Goal: Transaction & Acquisition: Purchase product/service

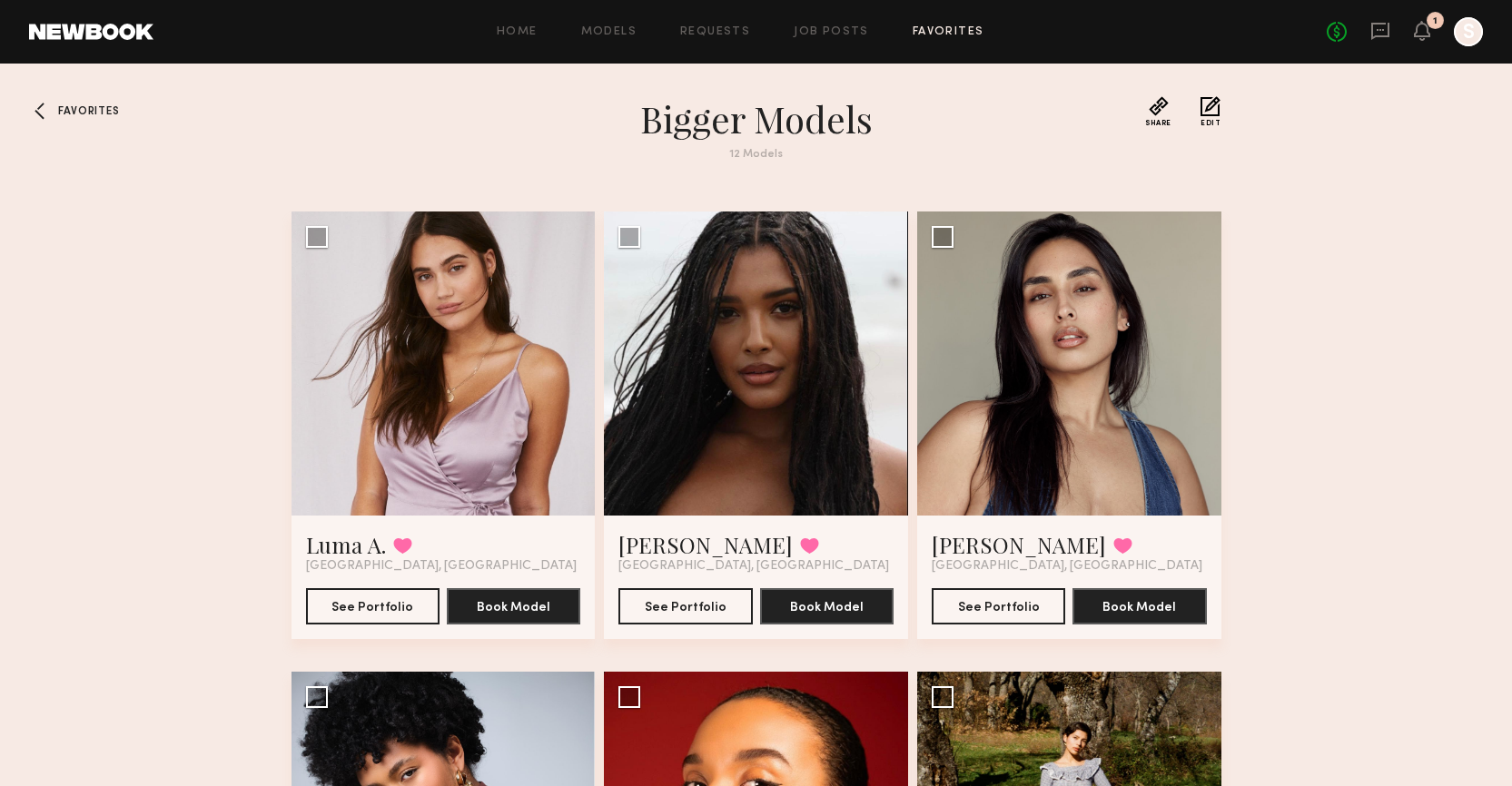
click at [73, 107] on span "Favorites" at bounding box center [89, 111] width 61 height 10
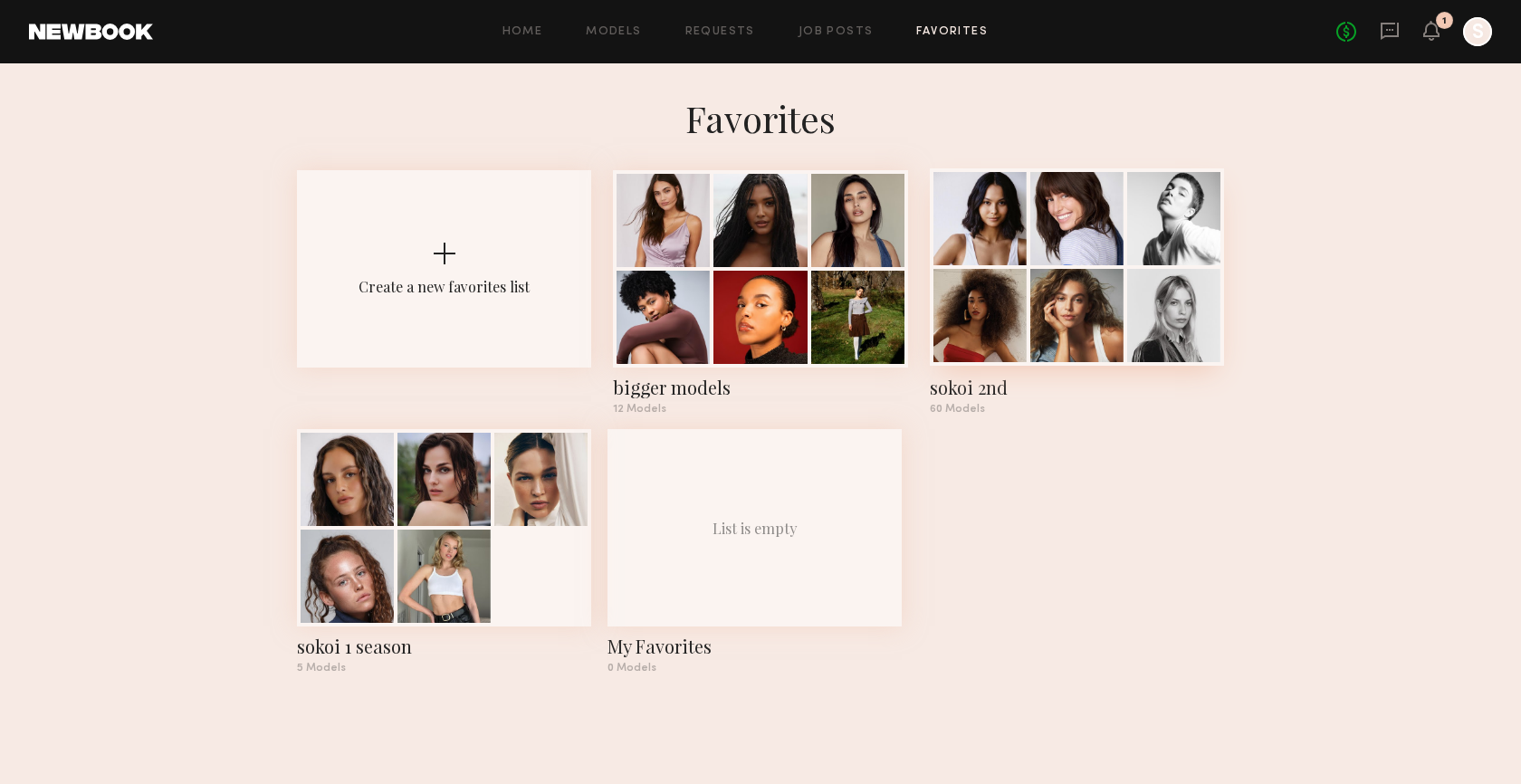
click at [997, 264] on div at bounding box center [980, 218] width 93 height 93
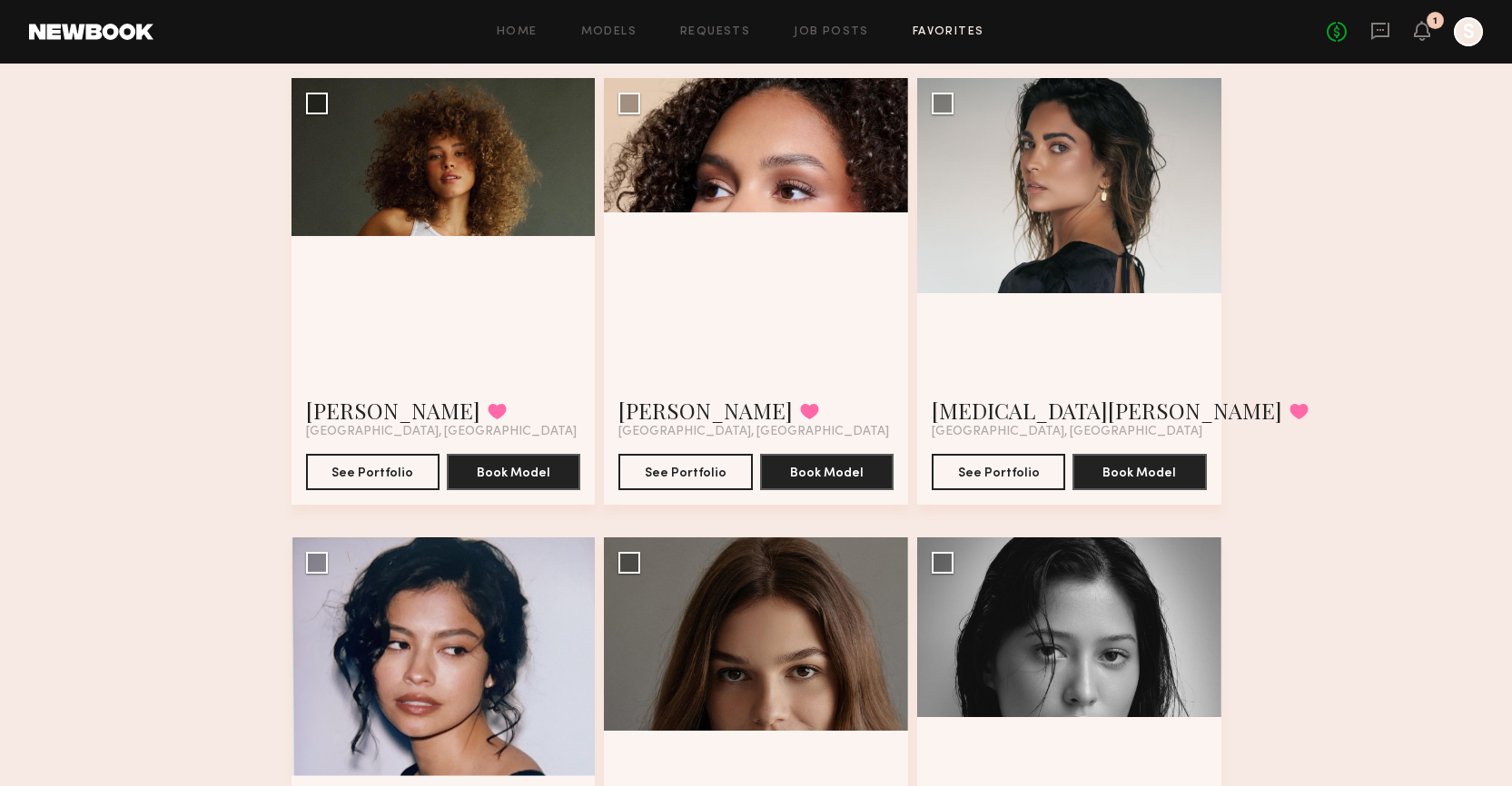
scroll to position [4739, 0]
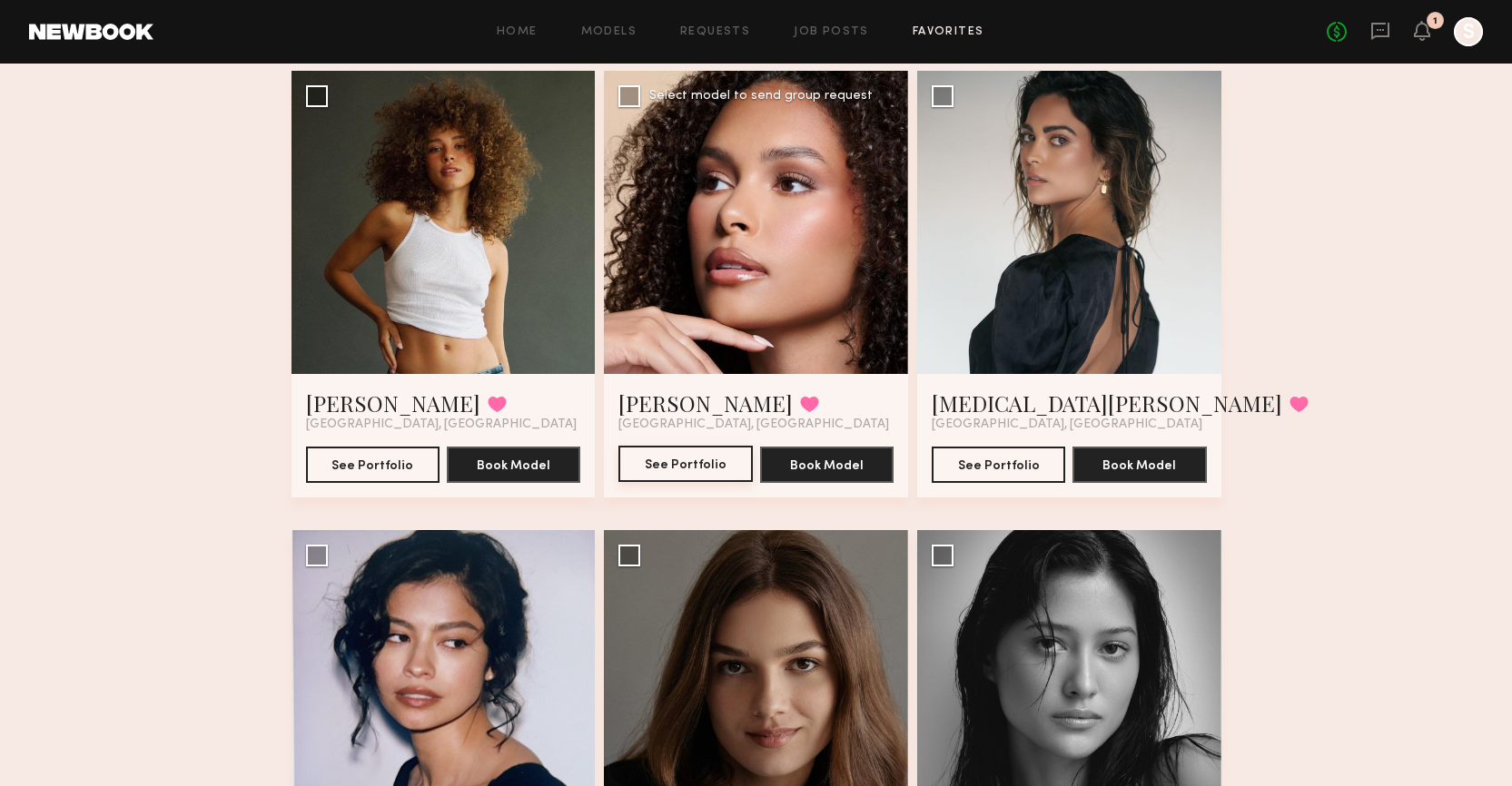
click at [717, 473] on button "See Portfolio" at bounding box center [685, 463] width 133 height 36
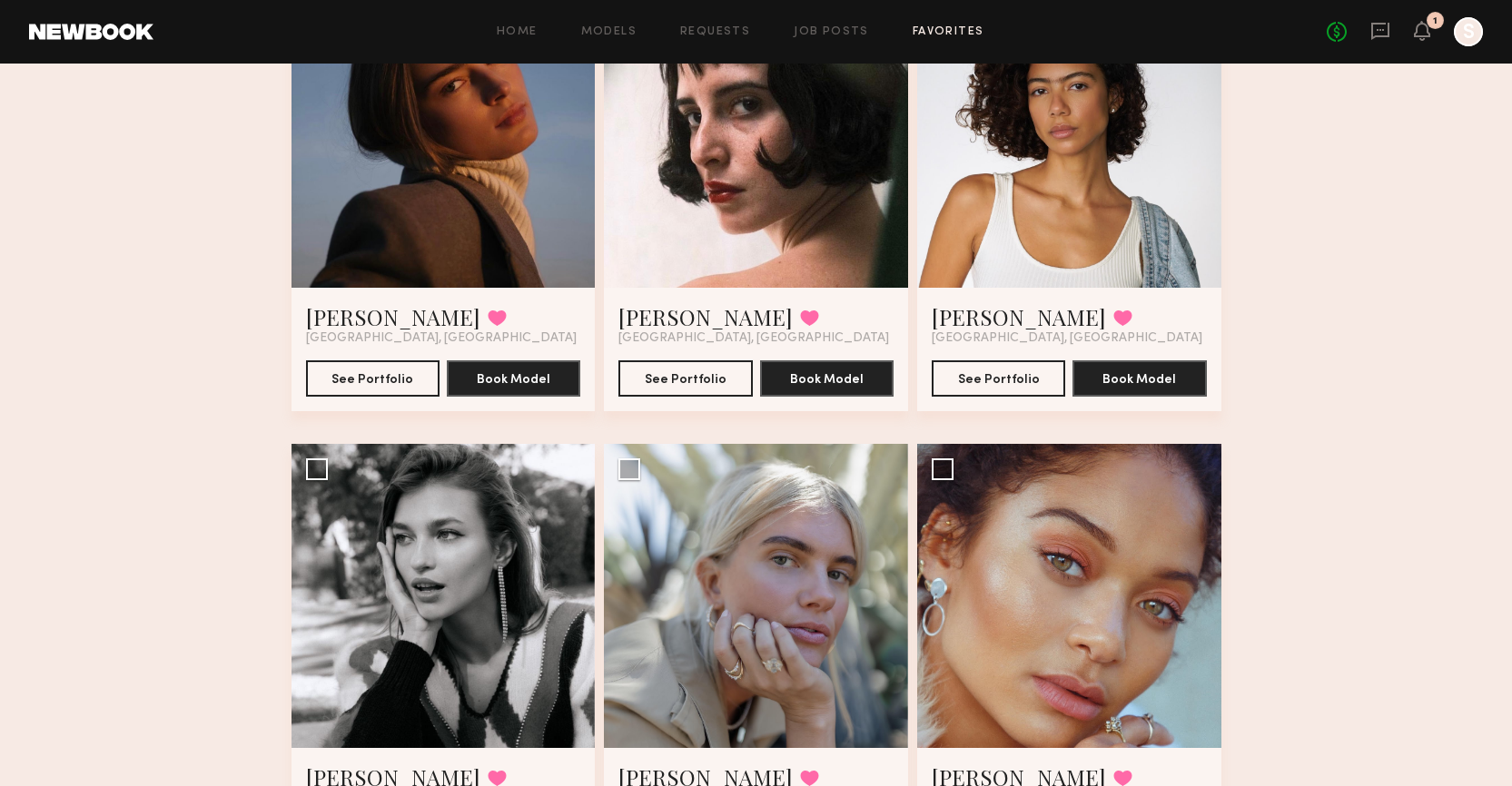
scroll to position [6179, 0]
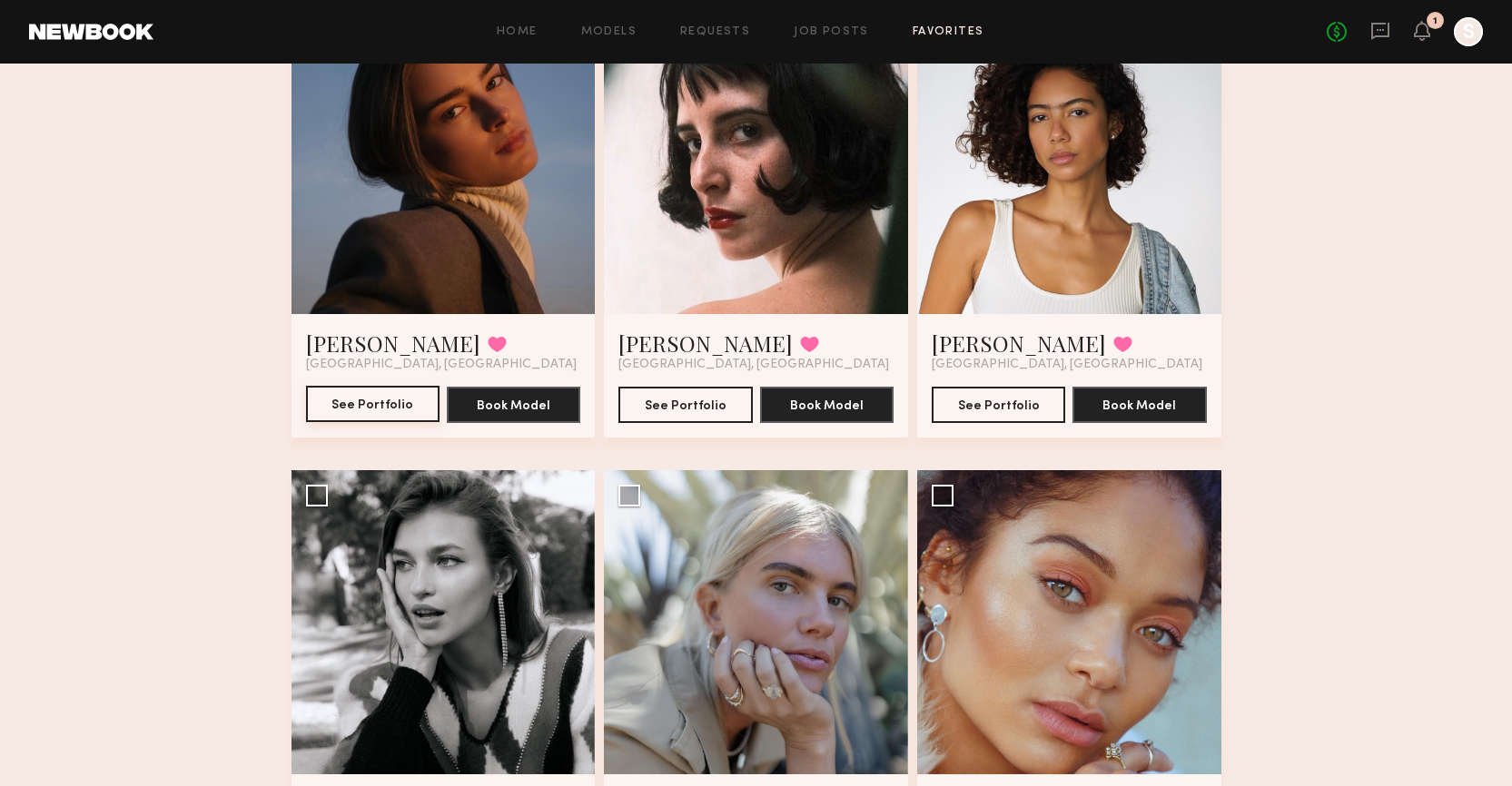
click at [395, 389] on button "See Portfolio" at bounding box center [372, 403] width 133 height 36
